Goal: Information Seeking & Learning: Learn about a topic

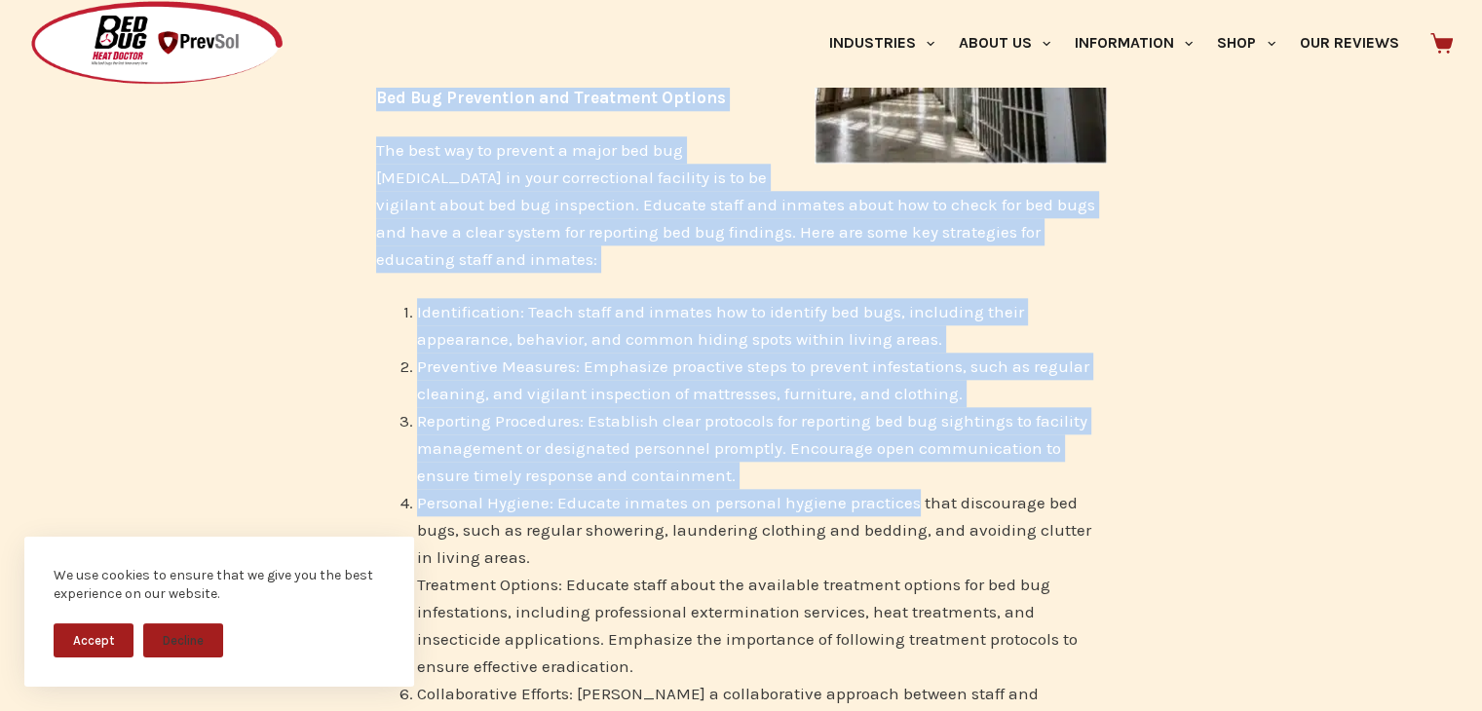
scroll to position [2046, 0]
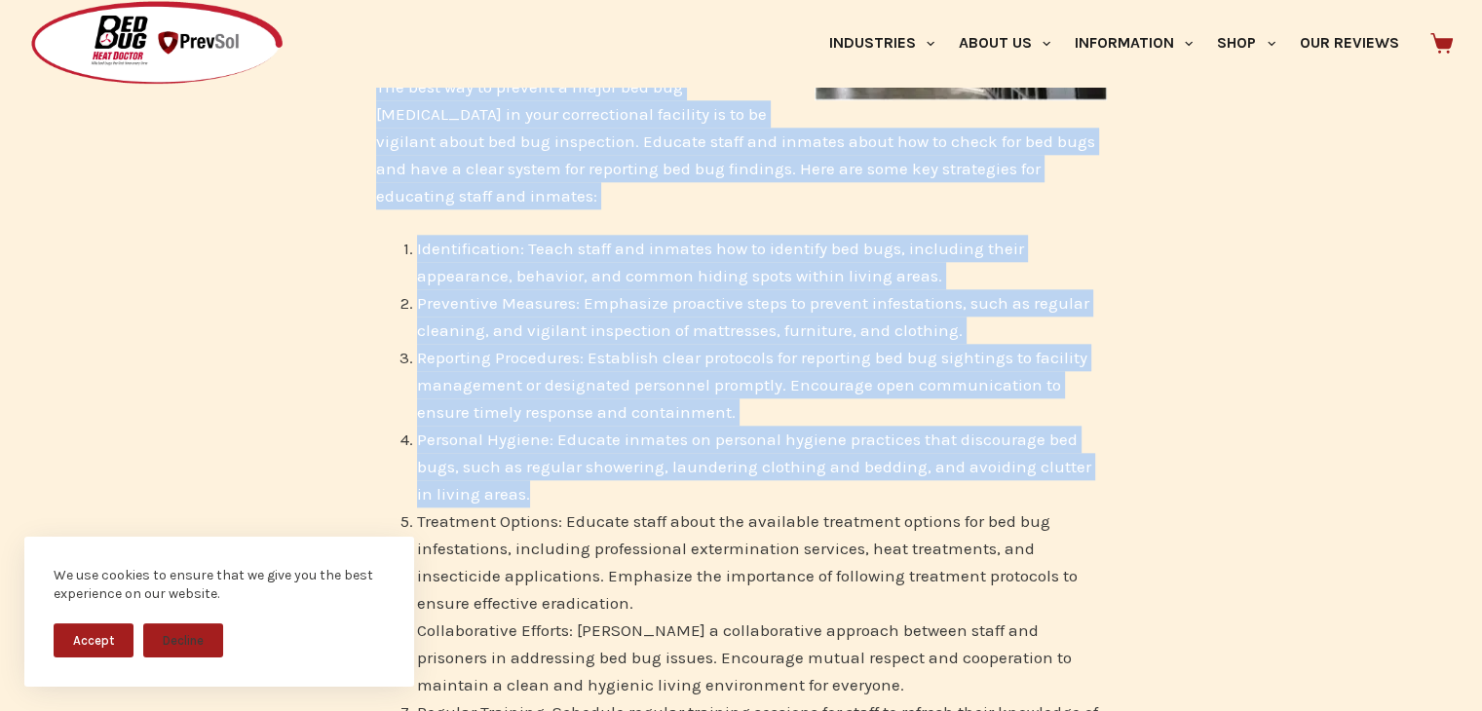
drag, startPoint x: 380, startPoint y: 206, endPoint x: 919, endPoint y: 460, distance: 595.9
copy div "Bed Bug Prevention and Treatment Options The best way to prevent a major bed bu…"
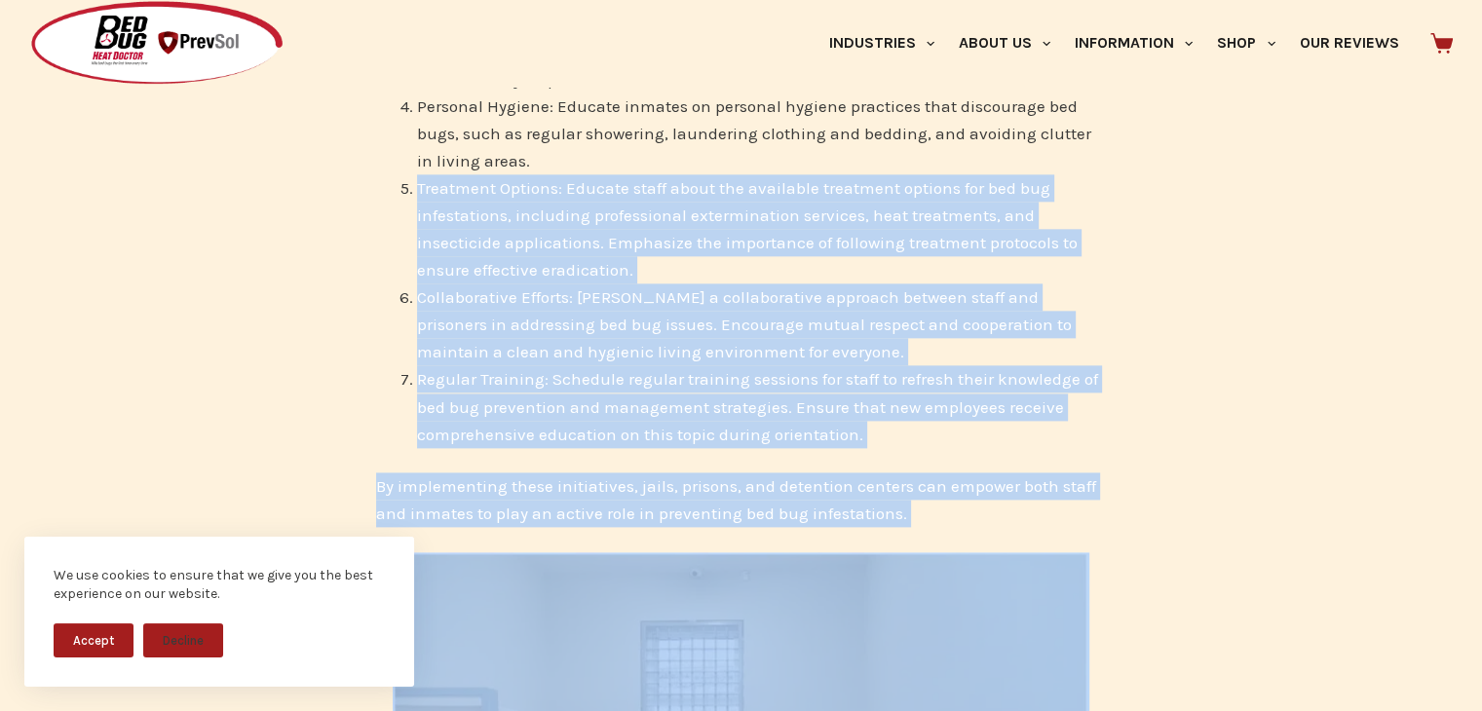
scroll to position [2679, 0]
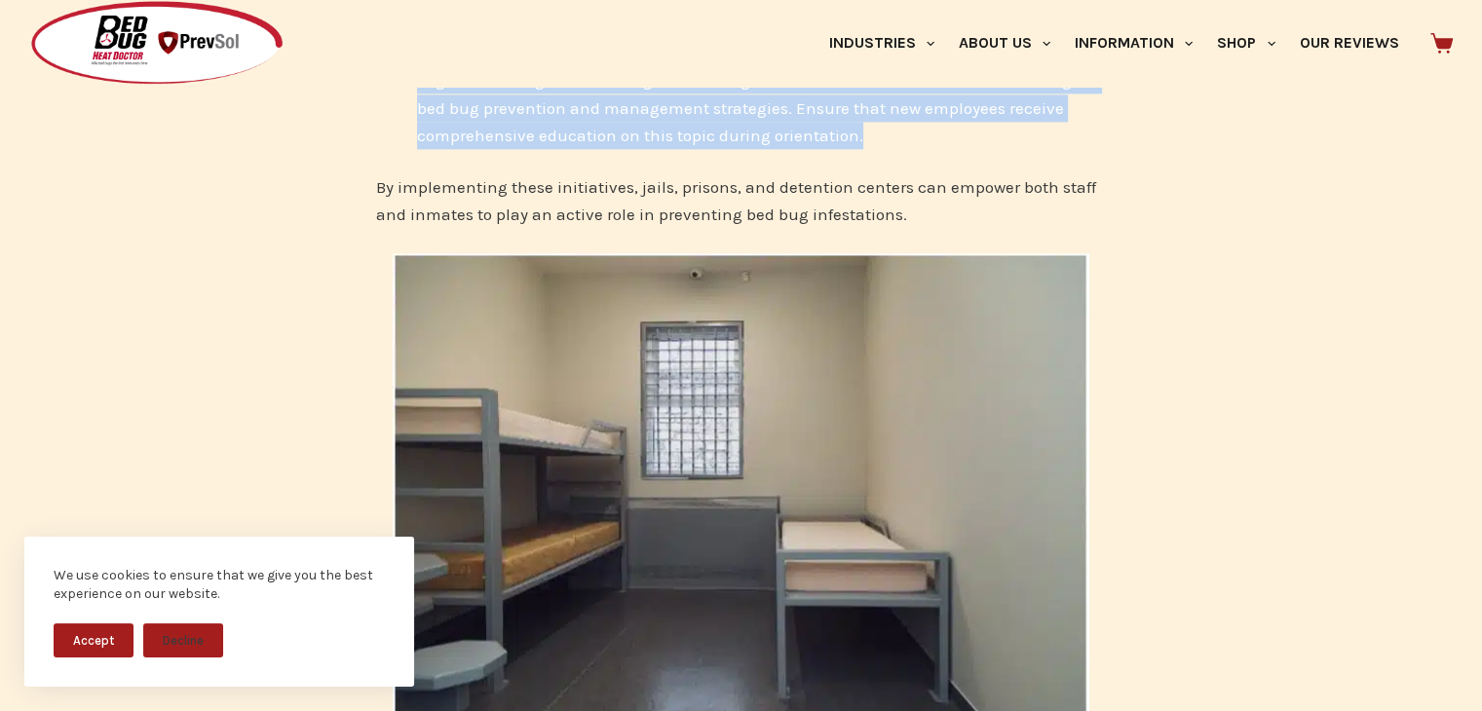
drag, startPoint x: 417, startPoint y: 494, endPoint x: 887, endPoint y: 104, distance: 610.4
copy ol "Treatment Options: Educate staff about the available treatment options for bed …"
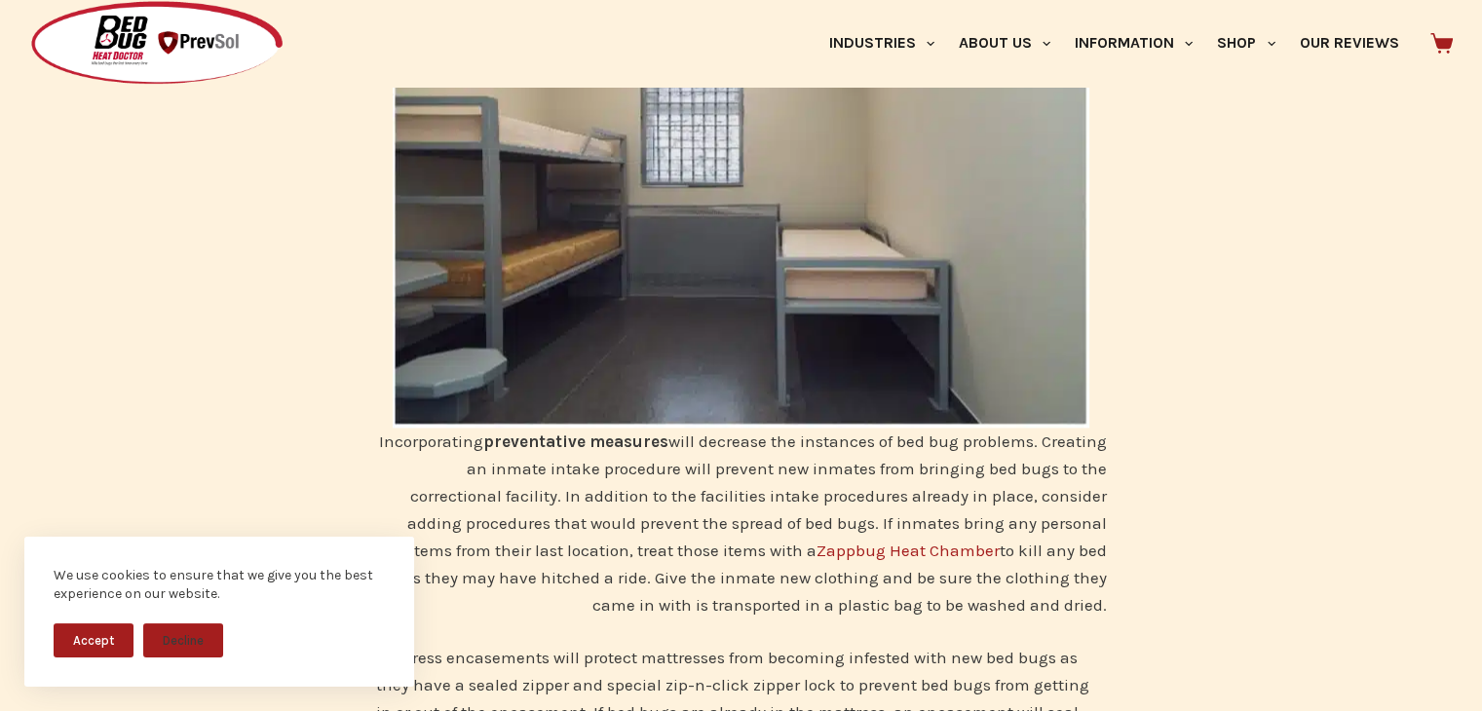
scroll to position [3069, 0]
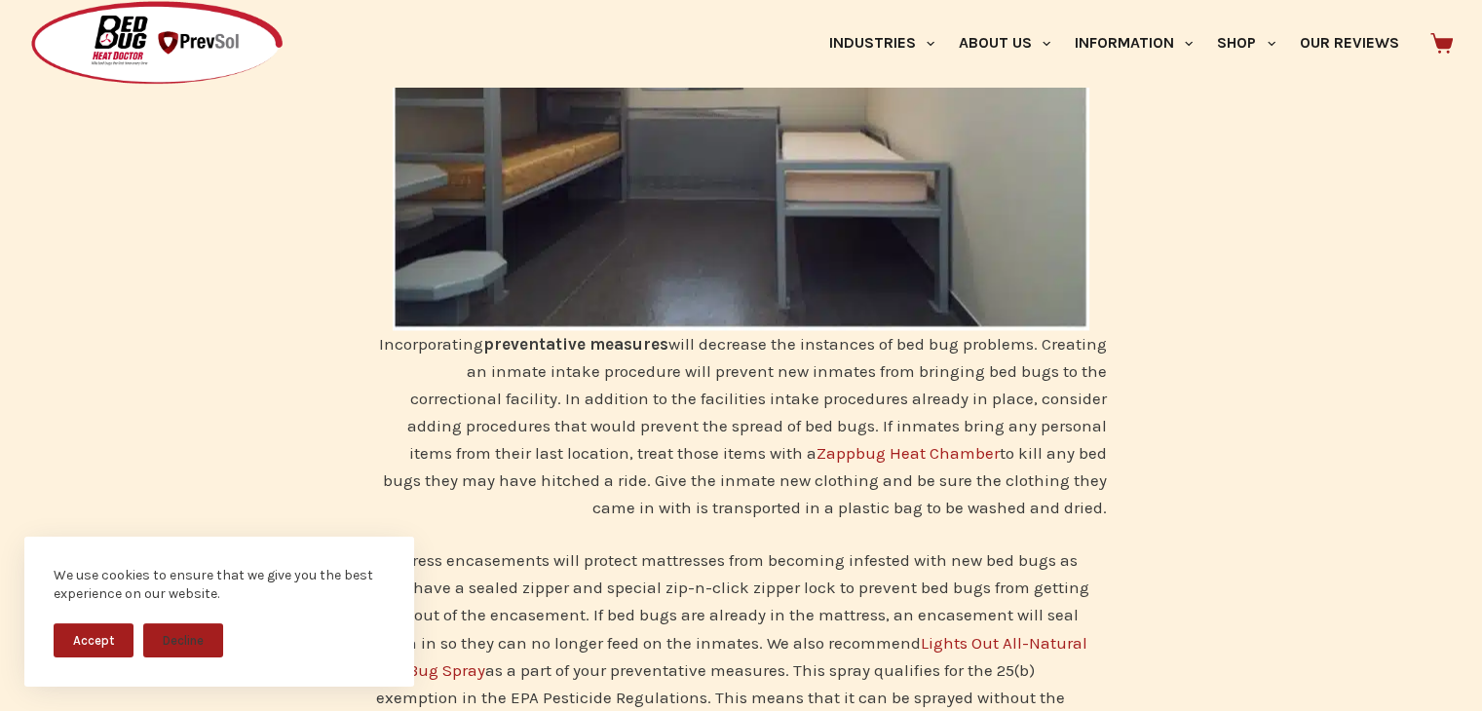
drag, startPoint x: 801, startPoint y: 393, endPoint x: 1119, endPoint y: 481, distance: 329.8
copy p "f inmates bring any personal items from their last location, treat those items …"
click at [845, 555] on p "Mattress encasements will protect mattresses from becoming infested with new be…" at bounding box center [741, 670] width 731 height 246
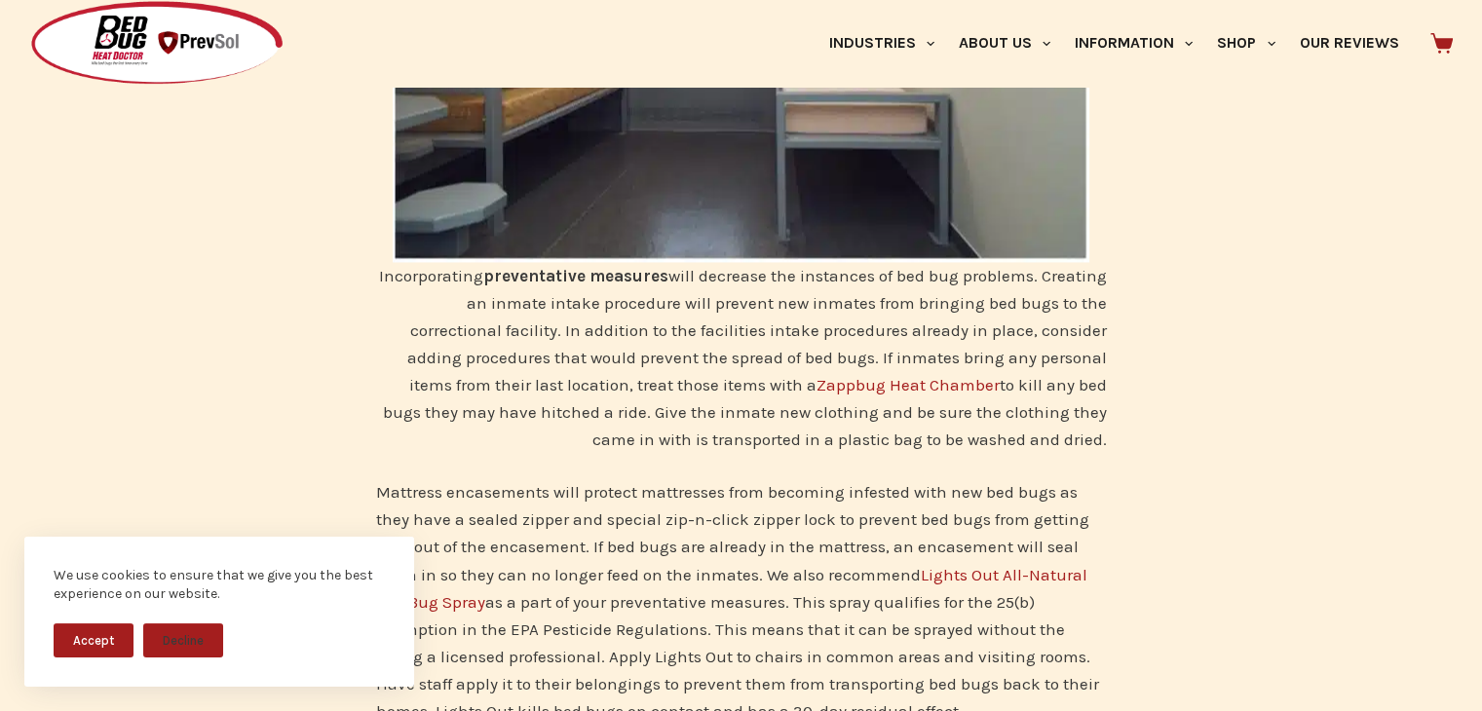
scroll to position [3264, 0]
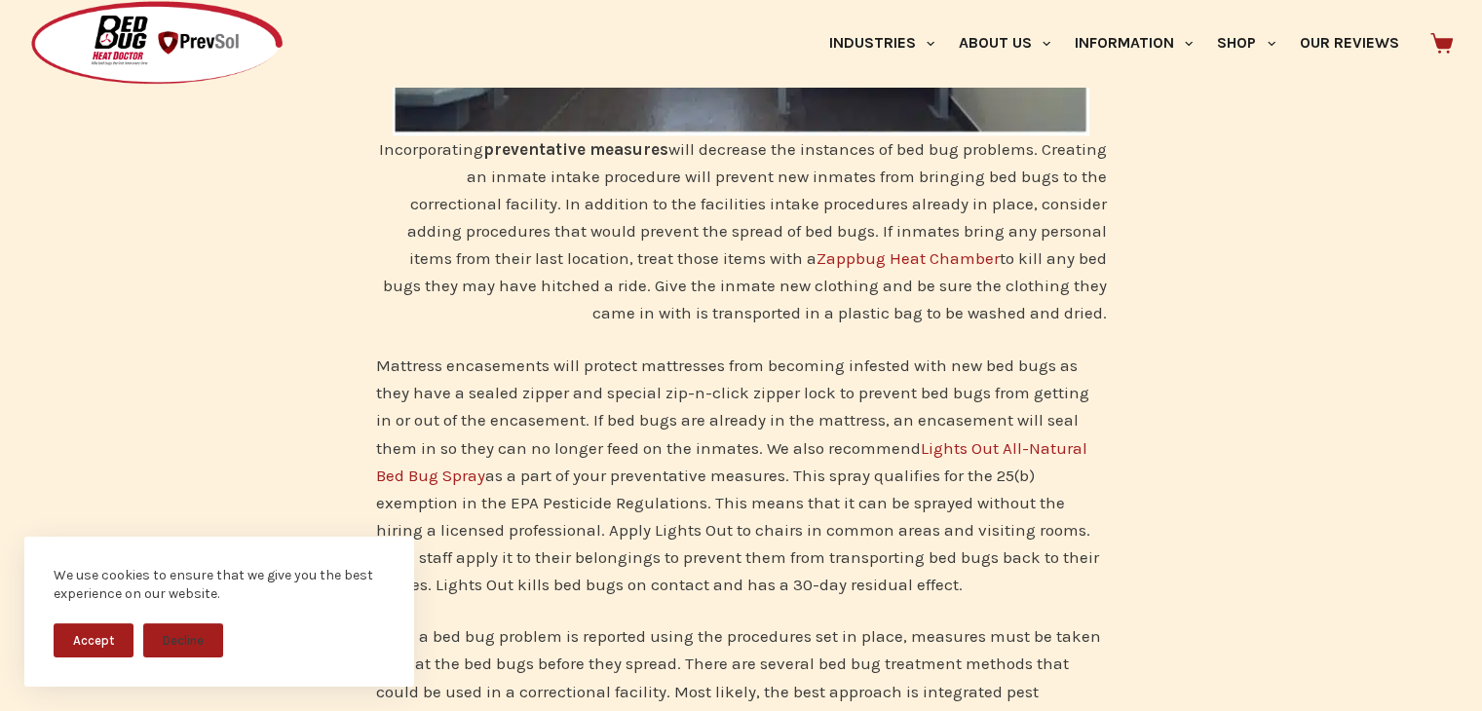
drag, startPoint x: 377, startPoint y: 334, endPoint x: 937, endPoint y: 554, distance: 601.7
click at [937, 554] on p "Mattress encasements will protect mattresses from becoming infested with new be…" at bounding box center [741, 475] width 731 height 246
copy p "Mattress encasements will protect mattresses from becoming infested with new be…"
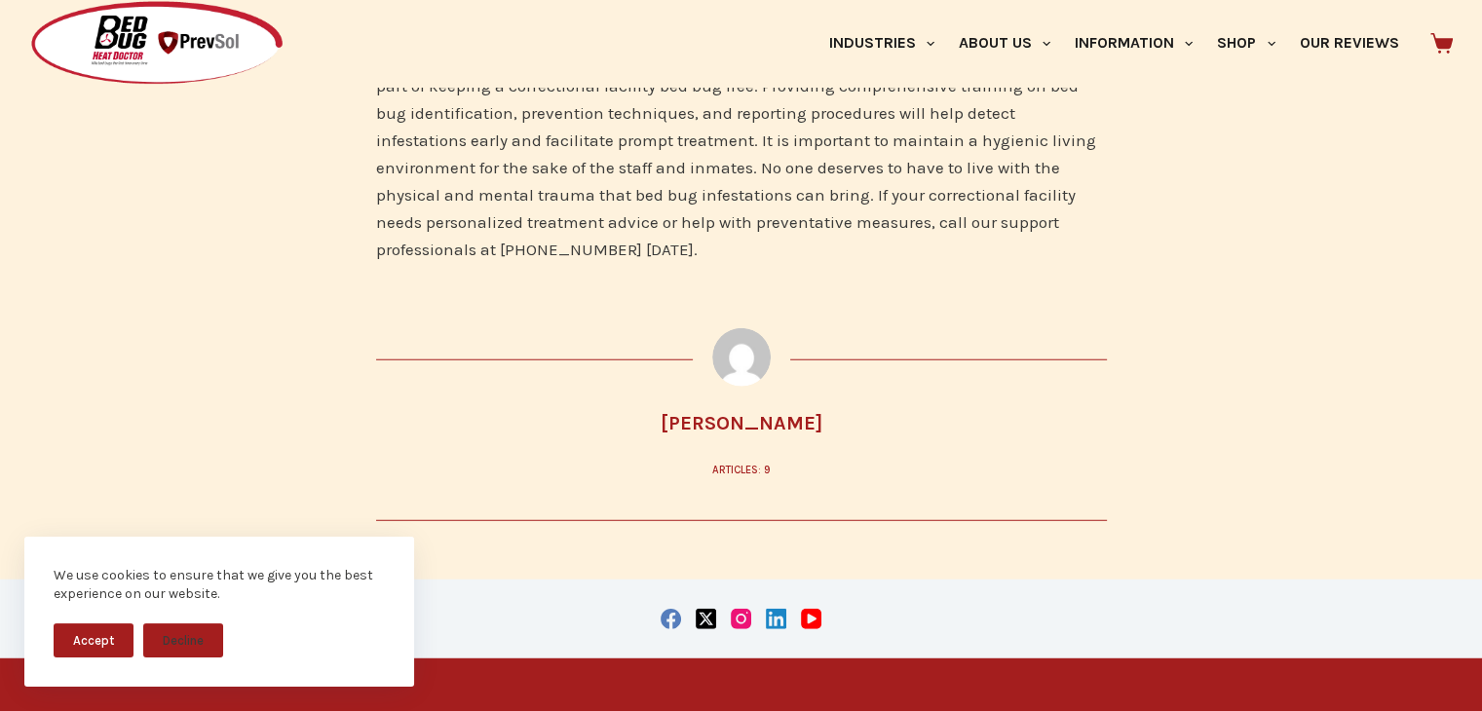
scroll to position [5213, 0]
